Goal: Book appointment/travel/reservation

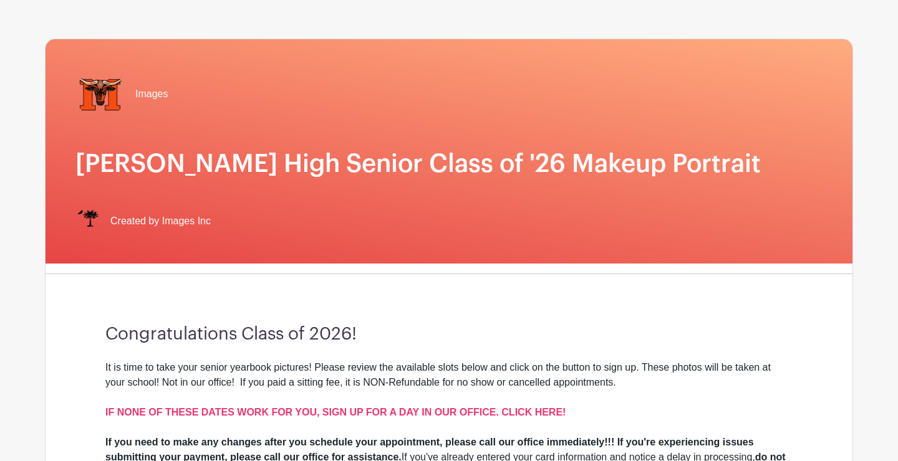
scroll to position [66, 0]
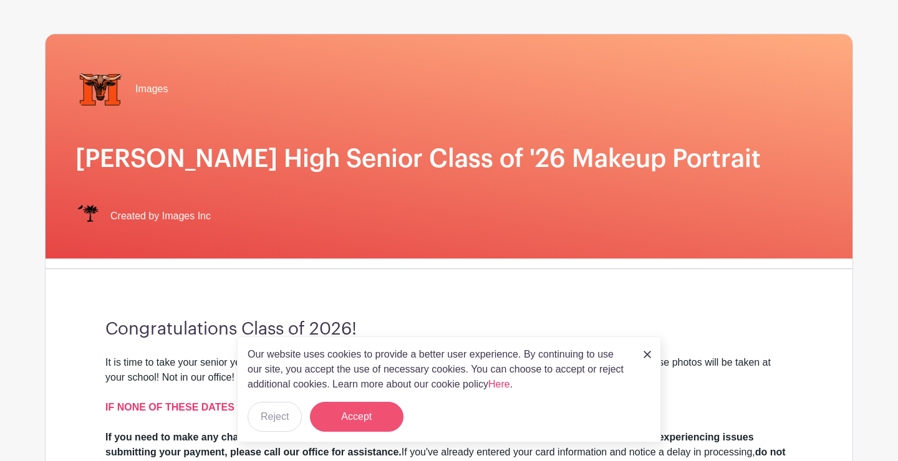
click at [371, 418] on button "Accept" at bounding box center [357, 417] width 94 height 30
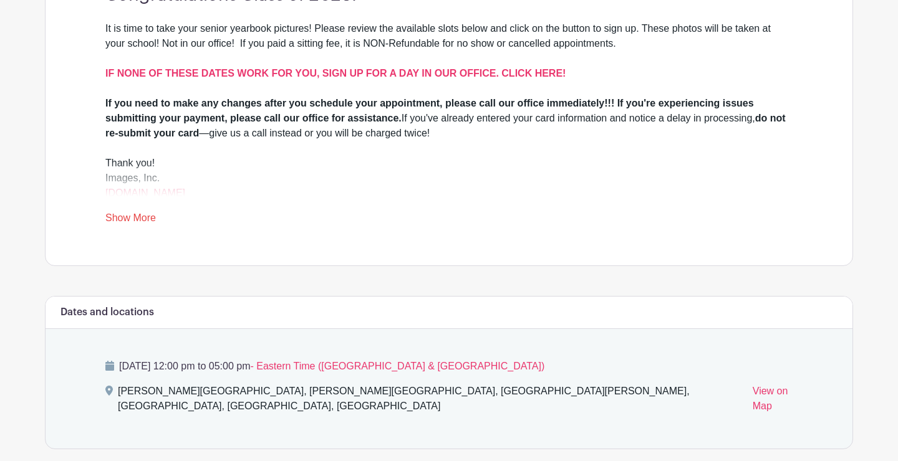
scroll to position [404, 0]
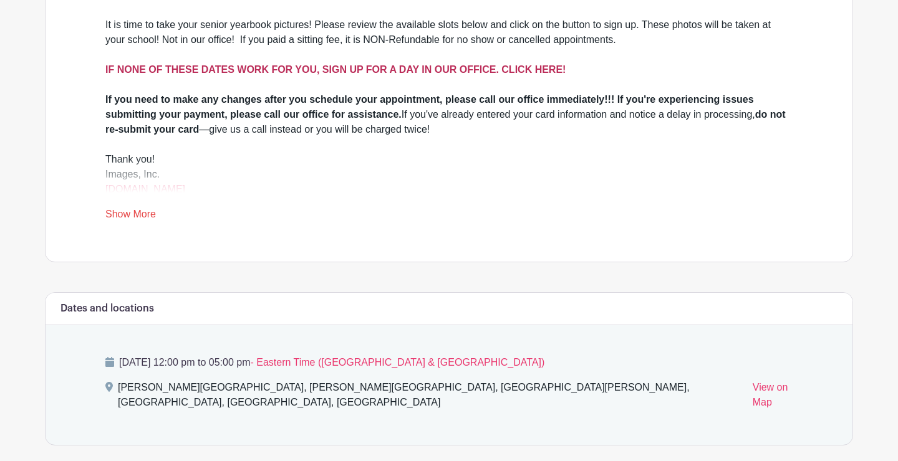
click at [399, 70] on strong "IF NONE OF THESE DATES WORK FOR YOU, SIGN UP FOR A DAY IN OUR OFFICE. CLICK HER…" at bounding box center [335, 69] width 460 height 11
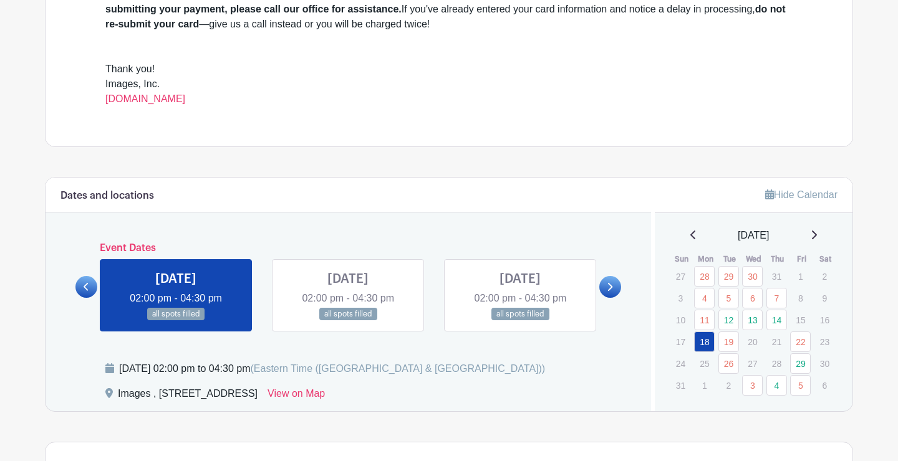
scroll to position [493, 0]
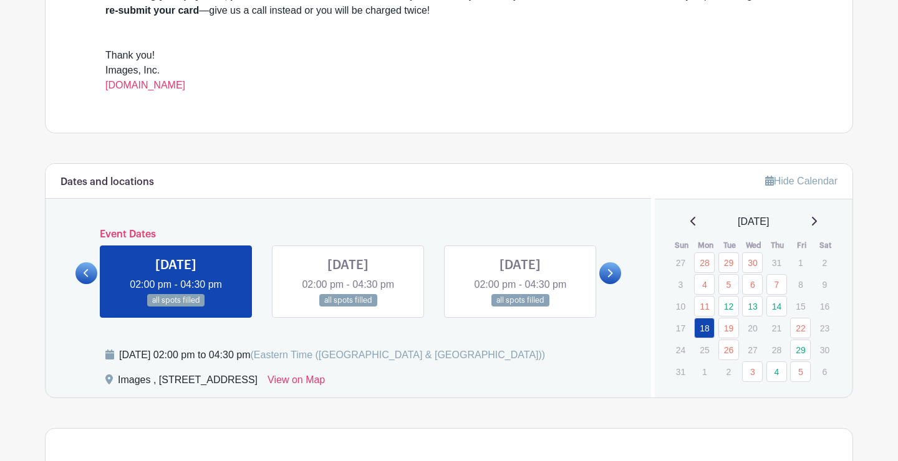
click at [816, 218] on icon at bounding box center [813, 221] width 6 height 10
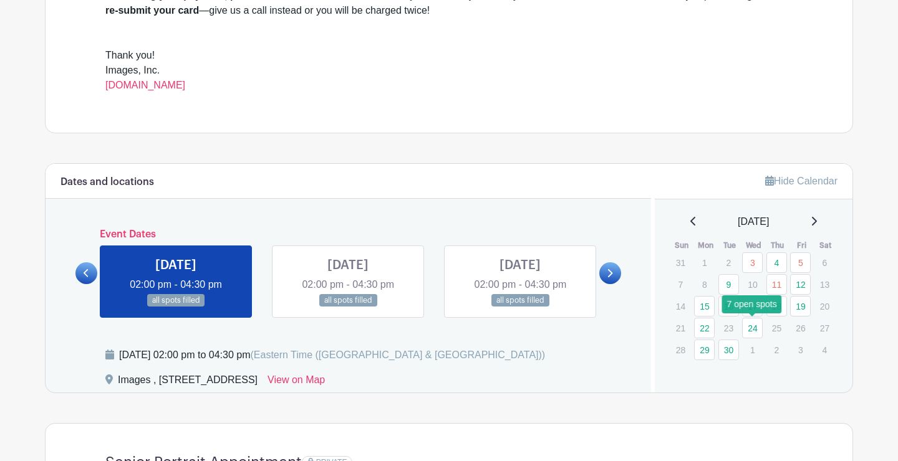
click at [754, 331] on link "24" at bounding box center [752, 328] width 21 height 21
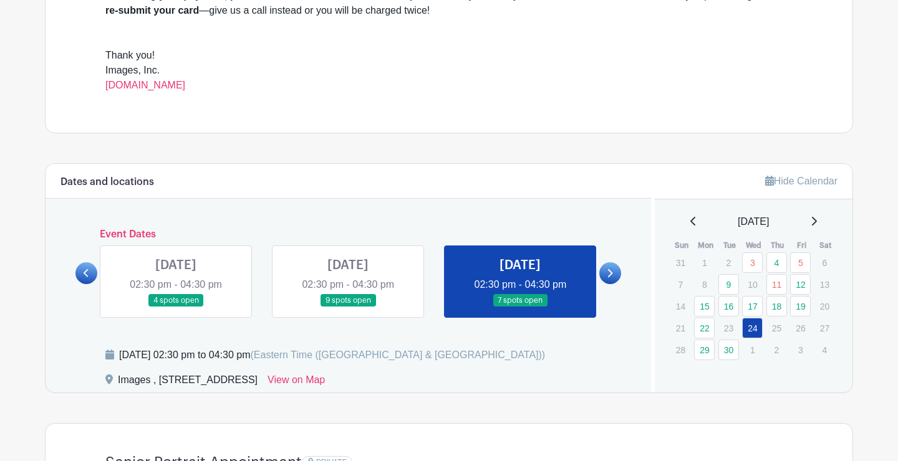
click at [817, 221] on icon at bounding box center [813, 221] width 6 height 10
click at [728, 261] on link "30" at bounding box center [728, 262] width 21 height 21
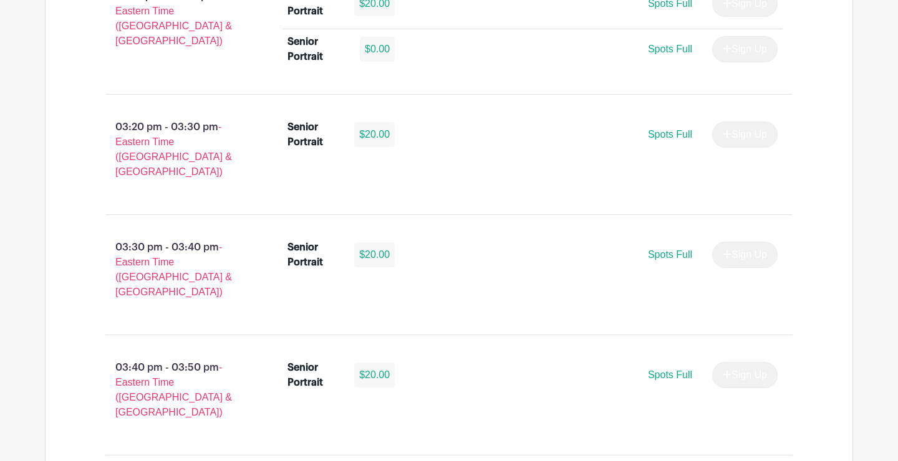
scroll to position [3276, 0]
